Goal: Information Seeking & Learning: Learn about a topic

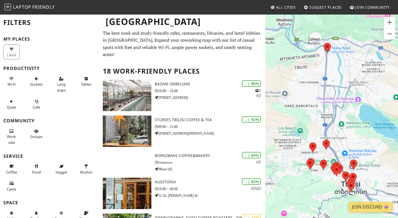
click at [174, 33] on div "Tbilisi" at bounding box center [199, 25] width 398 height 22
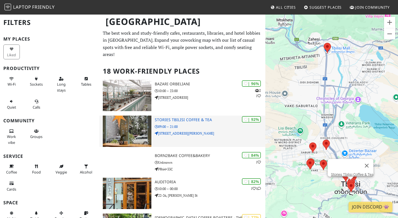
click at [187, 127] on div "| 92% Stories Tbilisi Coffee & Tea 09:00 – 21:00 9 Galaktion Tabidze St" at bounding box center [210, 130] width 111 height 31
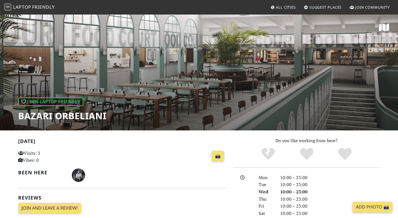
click at [155, 81] on div "| 96% Laptop Friendly Bazari Orbeliani" at bounding box center [199, 72] width 398 height 116
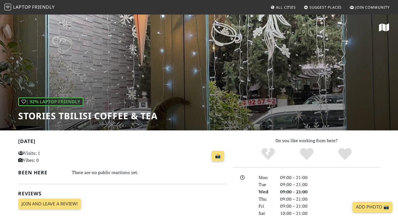
click at [266, 68] on div "| 92% Laptop Friendly Stories Tbilisi Coffee & Tea" at bounding box center [199, 72] width 398 height 116
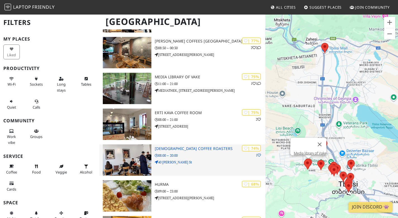
scroll to position [197, 0]
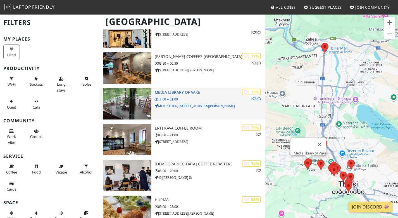
click at [135, 101] on img at bounding box center [127, 103] width 49 height 31
